Goal: Information Seeking & Learning: Check status

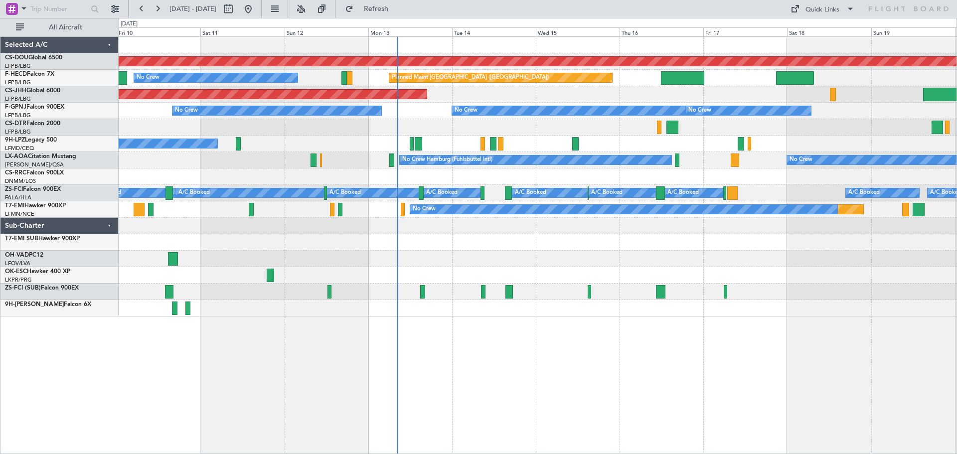
click at [566, 286] on div "Planned Maint London ([GEOGRAPHIC_DATA]) Planned Maint [GEOGRAPHIC_DATA] ([GEOG…" at bounding box center [538, 177] width 838 height 280
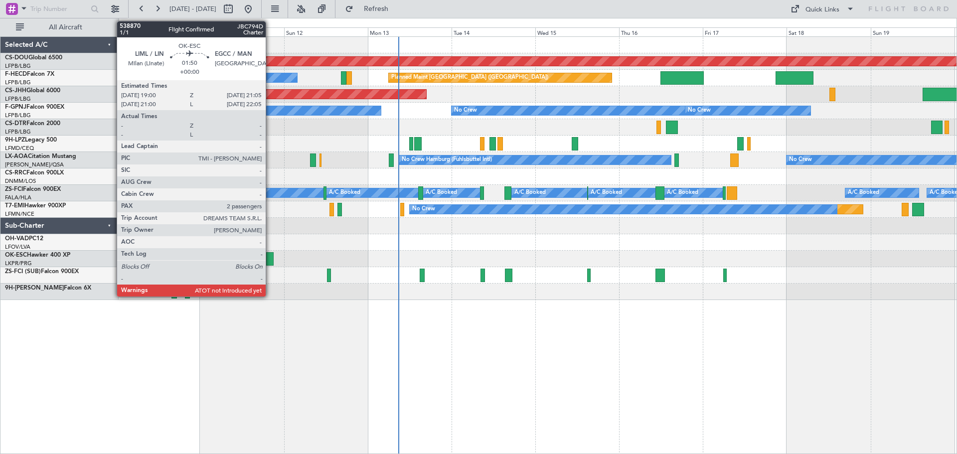
click at [270, 263] on div at bounding box center [269, 258] width 7 height 13
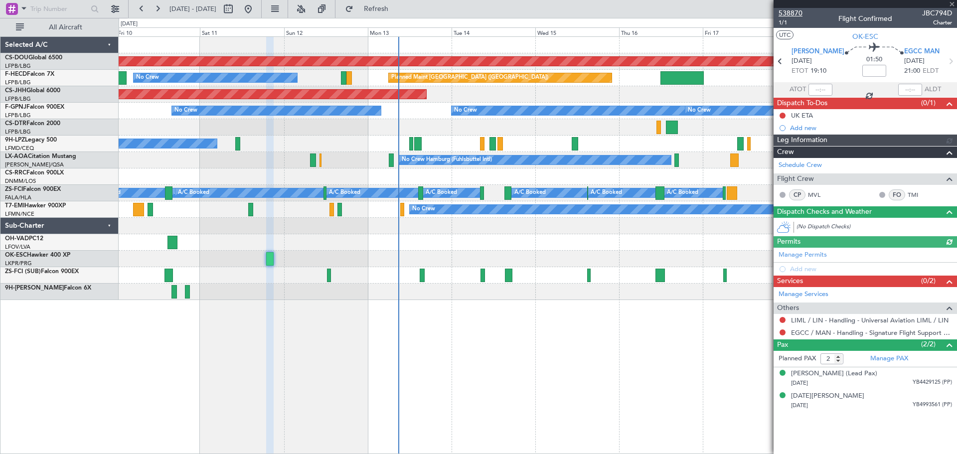
click at [793, 11] on span "538870" at bounding box center [790, 13] width 24 height 10
click at [800, 13] on span "538870" at bounding box center [790, 13] width 24 height 10
